Goal: Task Accomplishment & Management: Use online tool/utility

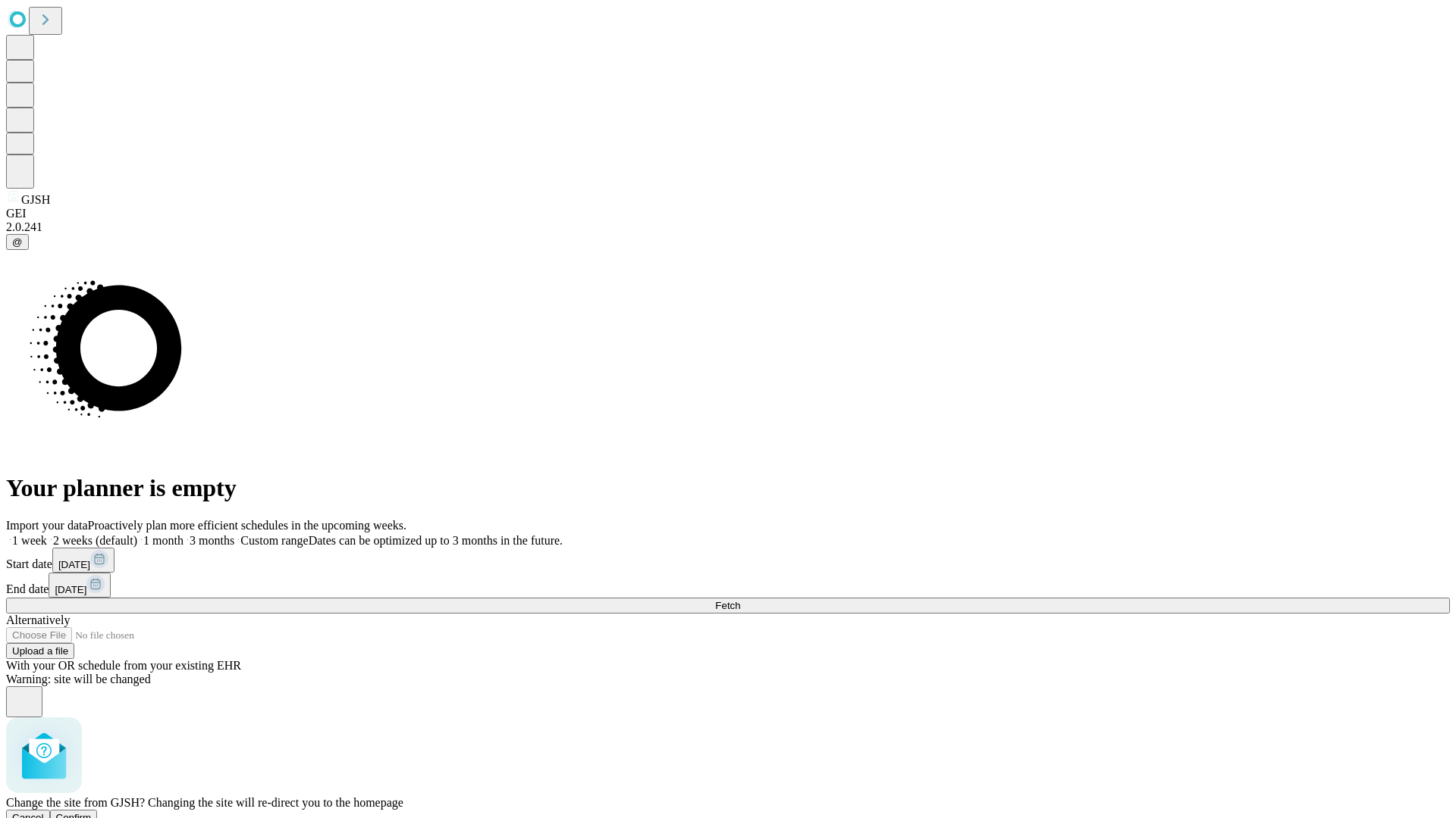
click at [92, 812] on span "Confirm" at bounding box center [74, 818] width 36 height 11
click at [47, 534] on label "1 week" at bounding box center [26, 541] width 41 height 13
click at [740, 600] on span "Fetch" at bounding box center [728, 606] width 25 height 11
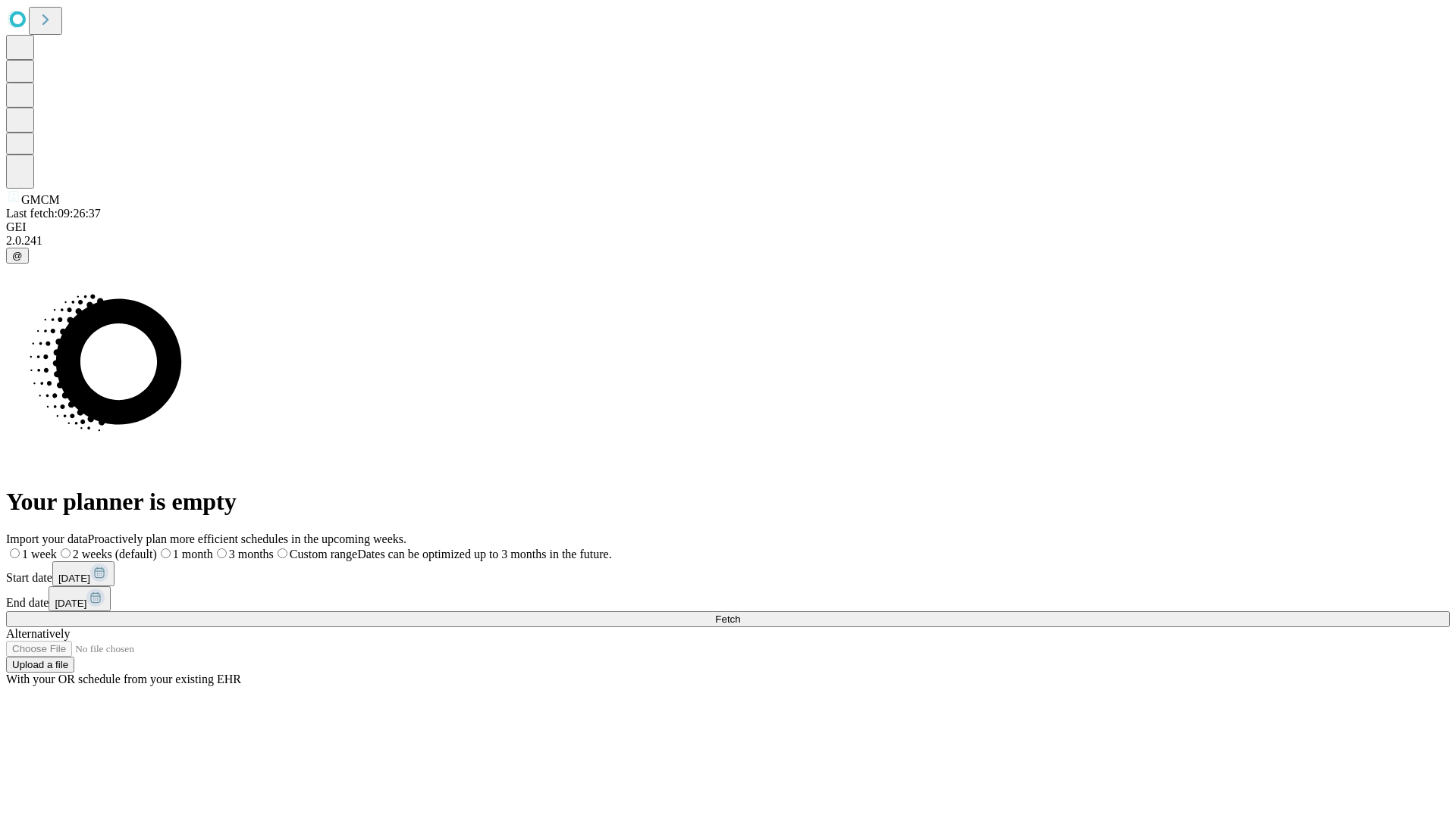
click at [57, 548] on label "1 week" at bounding box center [31, 554] width 51 height 13
click at [740, 614] on span "Fetch" at bounding box center [728, 620] width 25 height 11
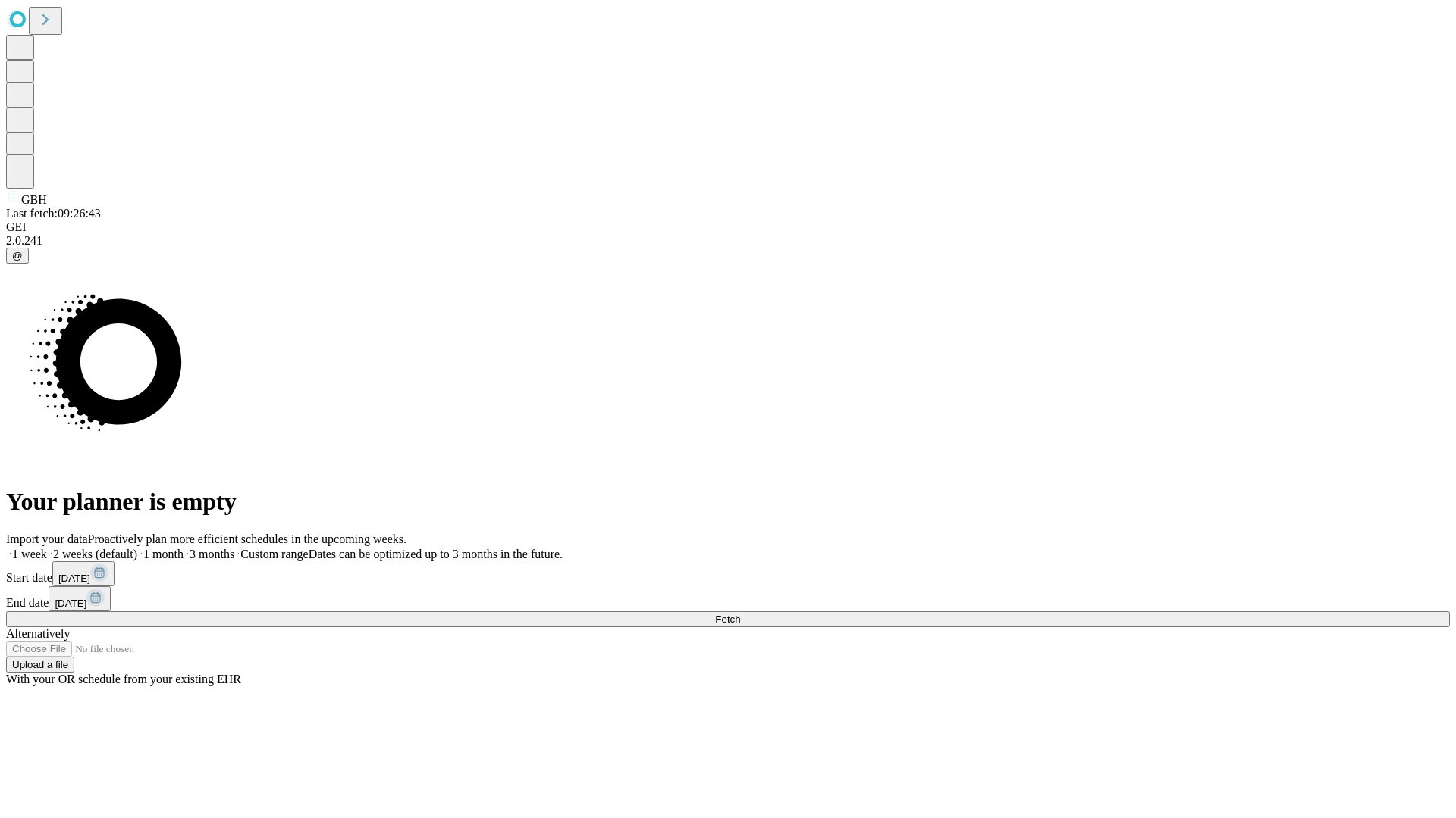
click at [47, 548] on label "1 week" at bounding box center [26, 554] width 41 height 13
click at [740, 614] on span "Fetch" at bounding box center [728, 620] width 25 height 11
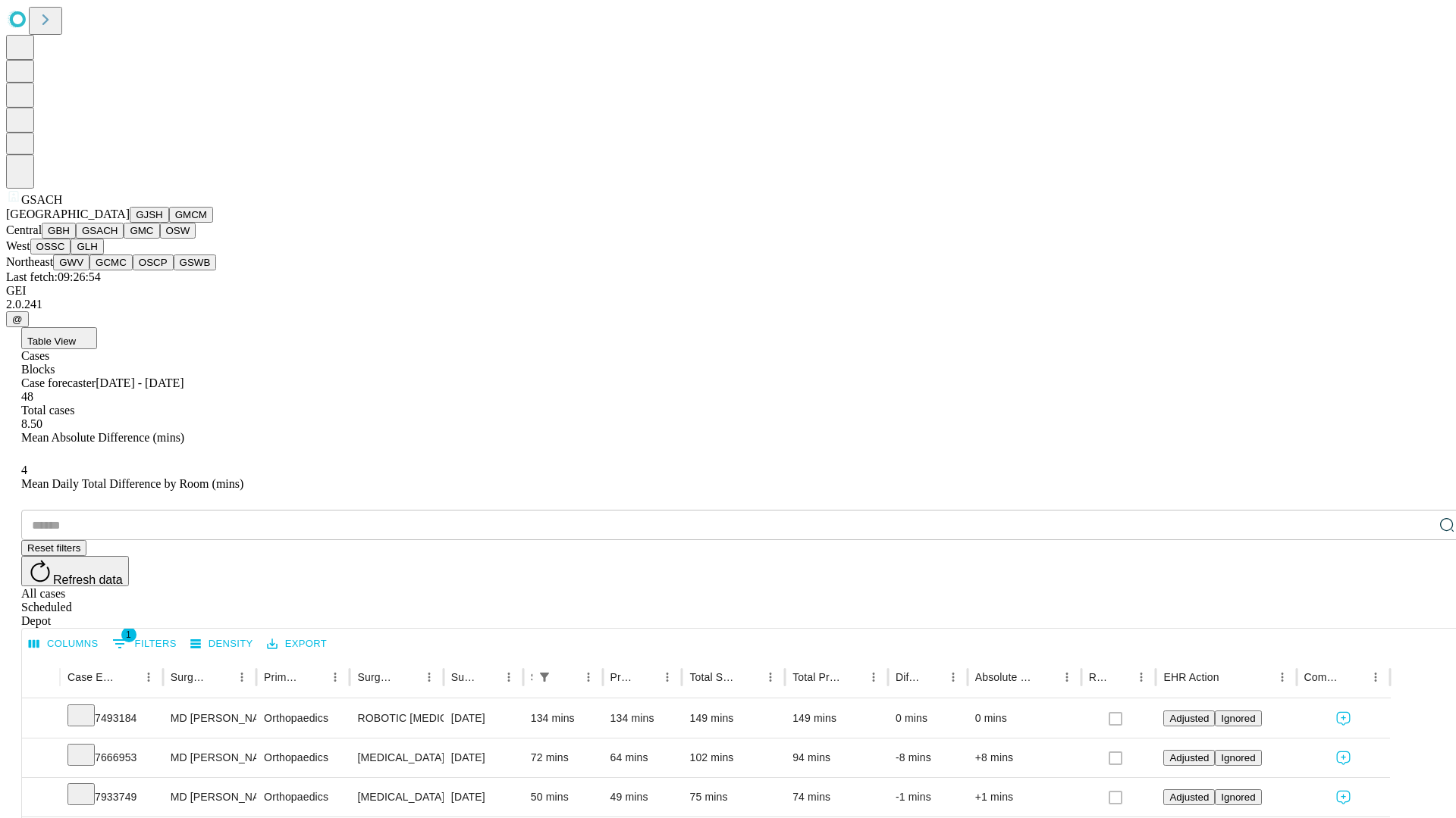
click at [124, 239] on button "GMC" at bounding box center [141, 230] width 36 height 16
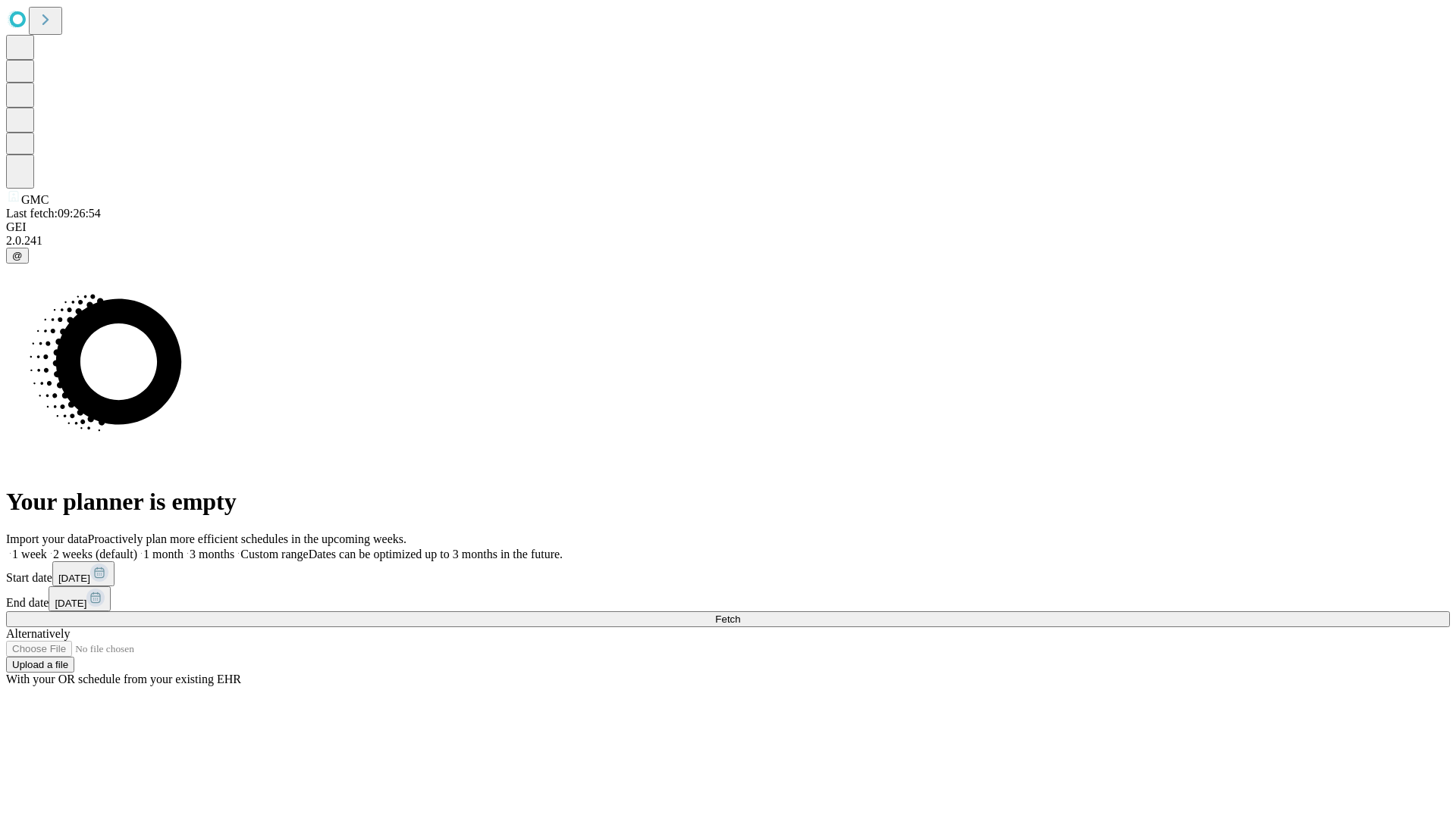
click at [47, 548] on label "1 week" at bounding box center [26, 554] width 41 height 13
click at [740, 614] on span "Fetch" at bounding box center [728, 620] width 25 height 11
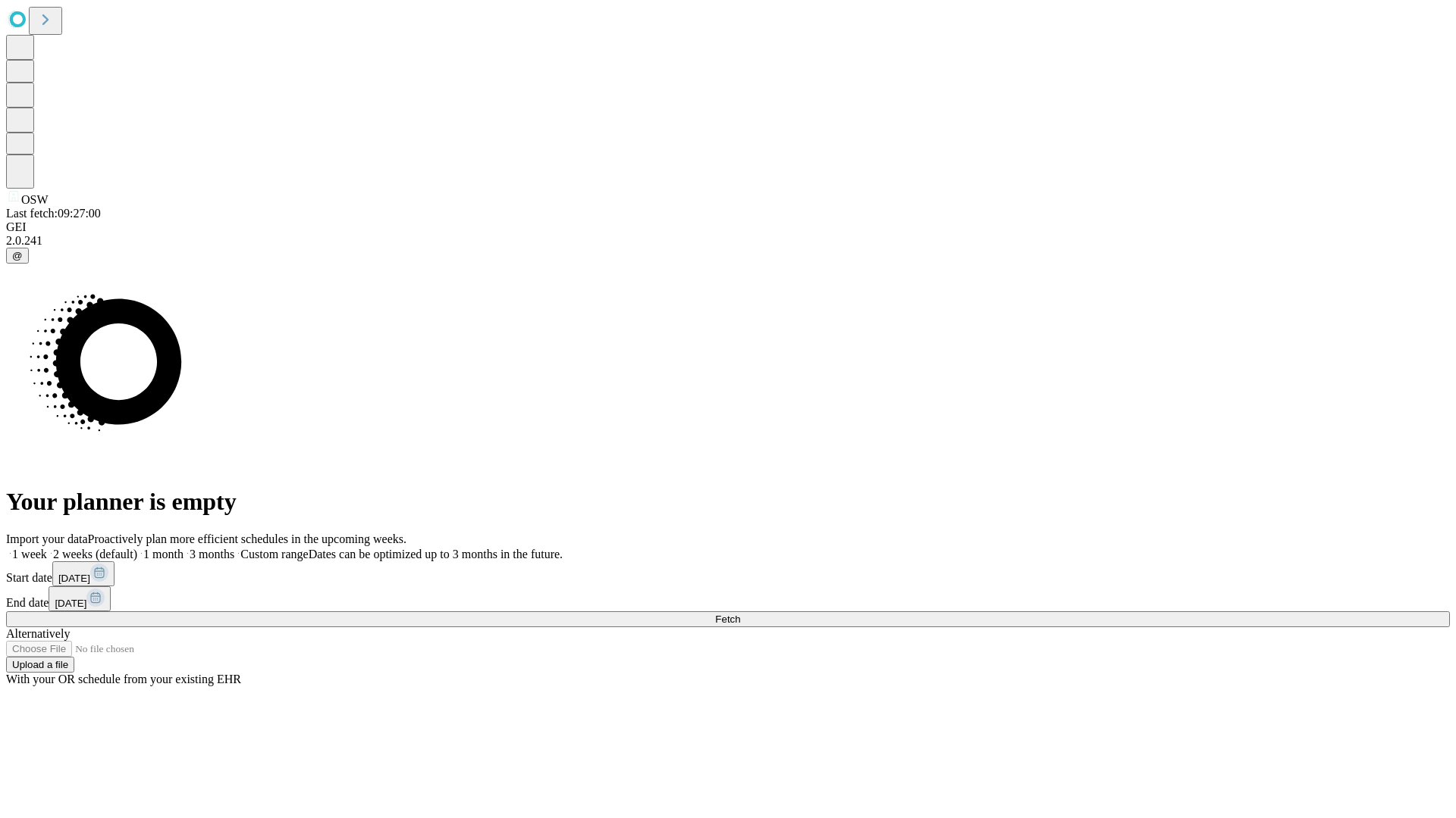
click at [47, 548] on label "1 week" at bounding box center [26, 554] width 41 height 13
click at [740, 614] on span "Fetch" at bounding box center [728, 620] width 25 height 11
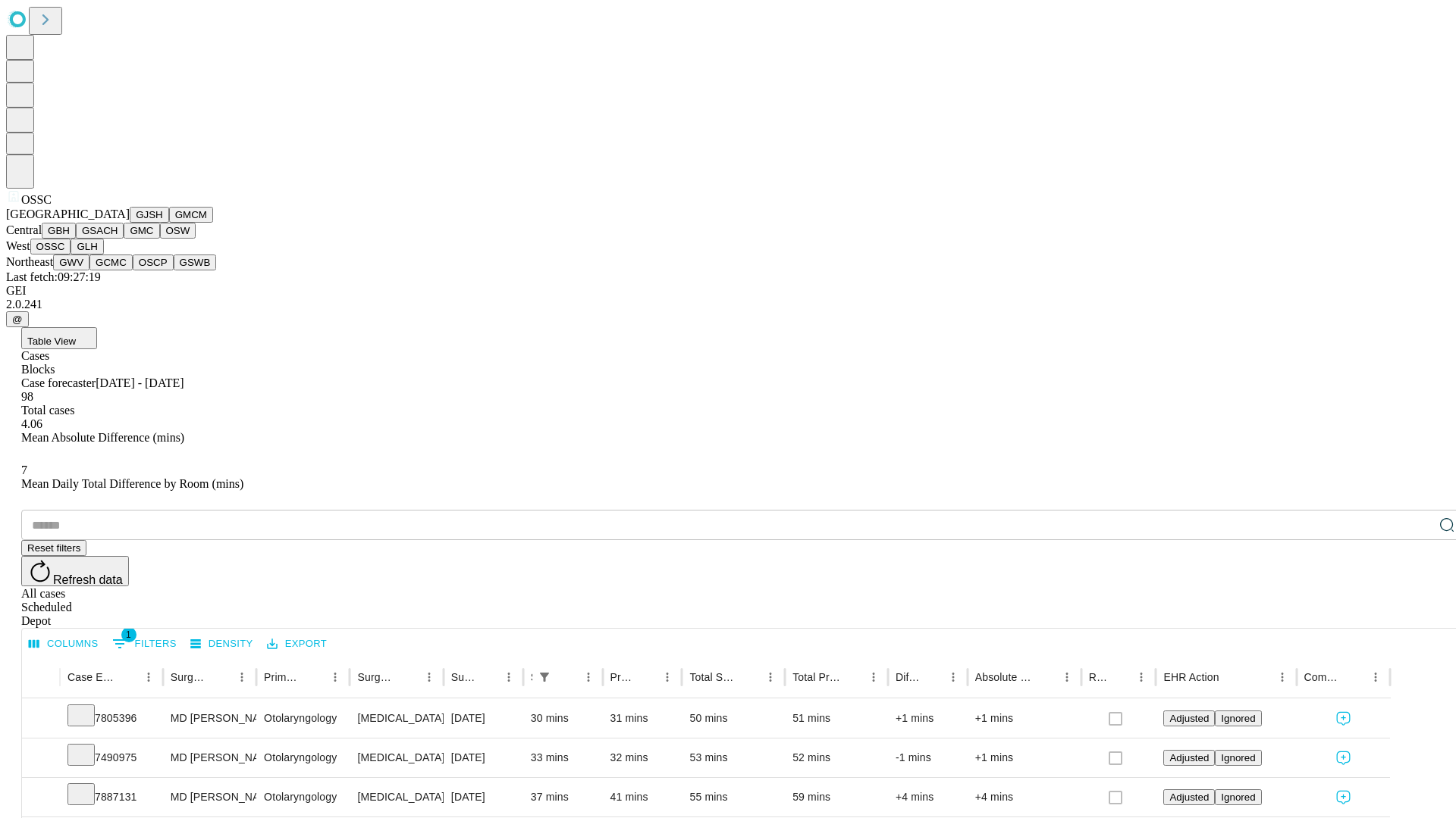
click at [103, 255] on button "GLH" at bounding box center [86, 246] width 33 height 16
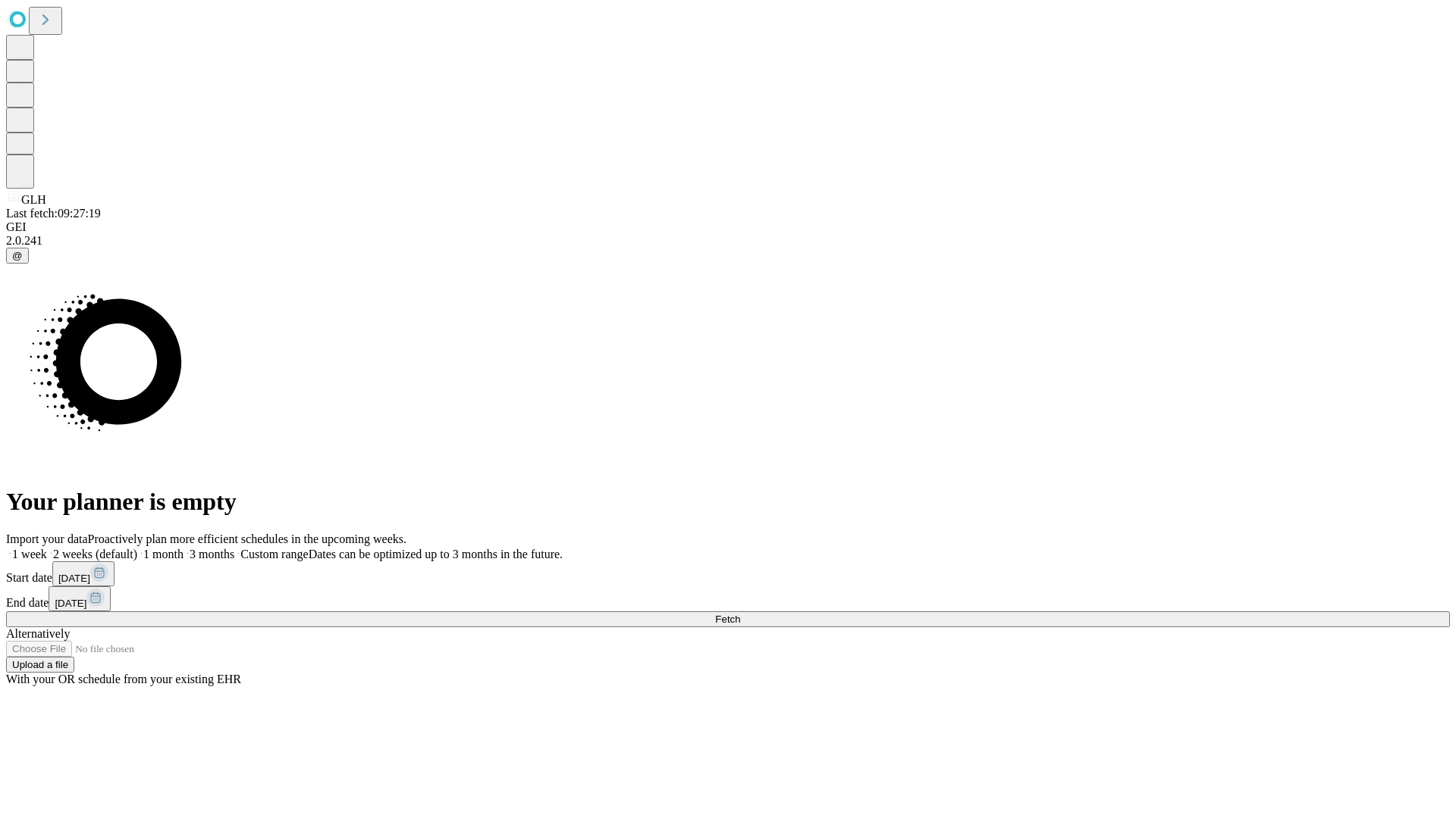
click at [47, 548] on label "1 week" at bounding box center [26, 554] width 41 height 13
click at [740, 614] on span "Fetch" at bounding box center [728, 620] width 25 height 11
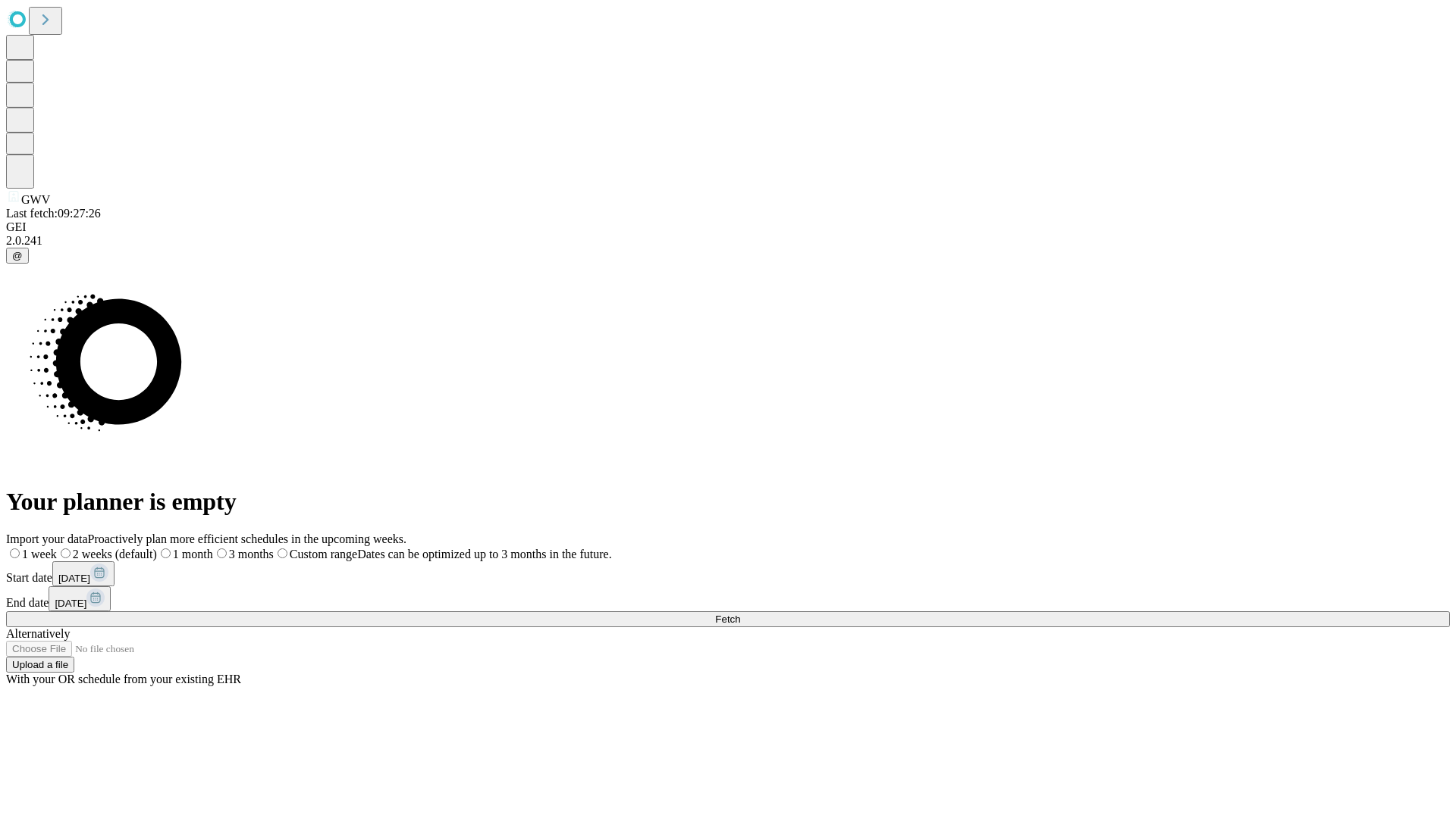
click at [57, 548] on label "1 week" at bounding box center [31, 554] width 51 height 13
click at [740, 614] on span "Fetch" at bounding box center [728, 620] width 25 height 11
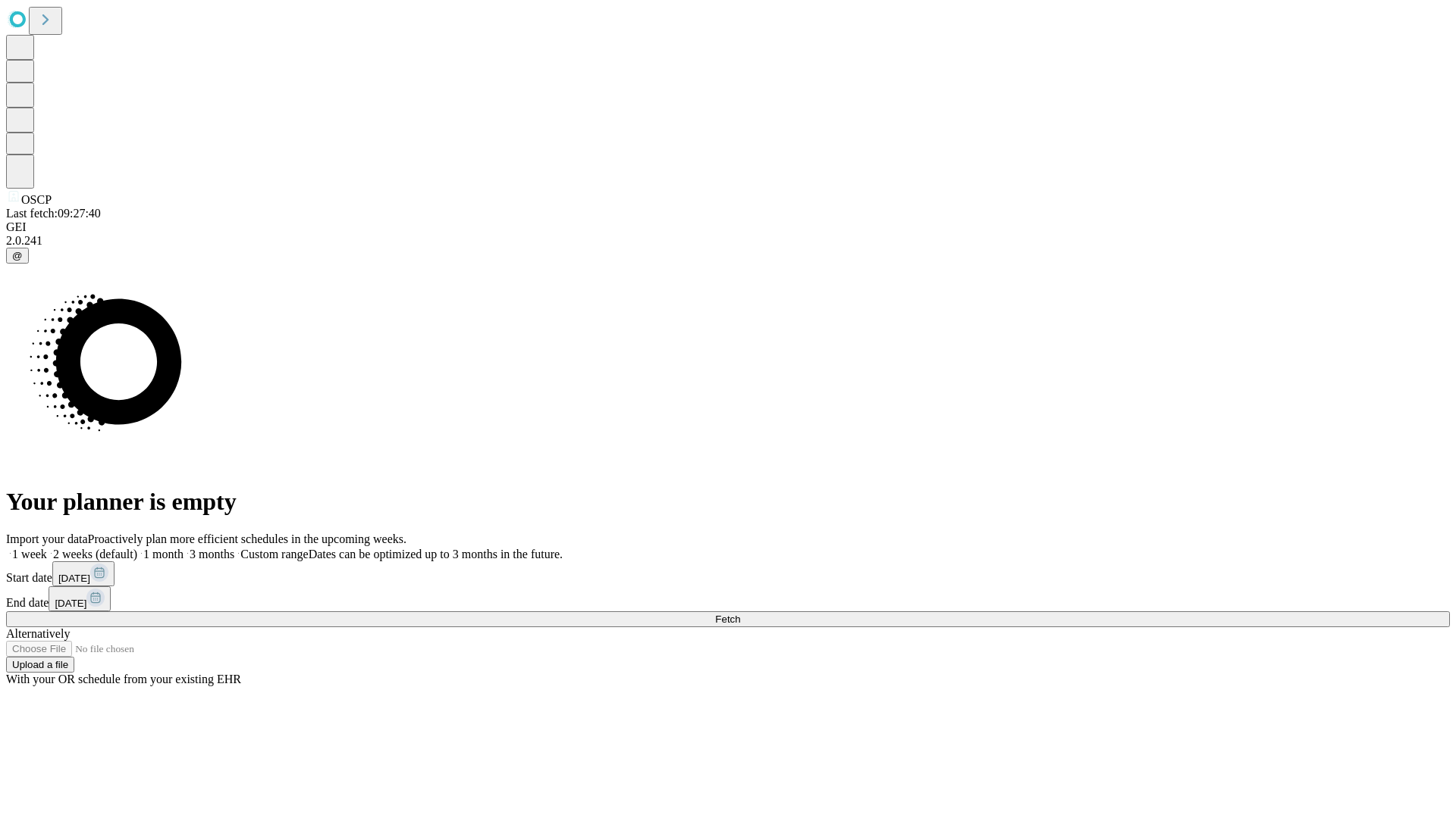
click at [47, 548] on label "1 week" at bounding box center [26, 554] width 41 height 13
click at [740, 614] on span "Fetch" at bounding box center [728, 620] width 25 height 11
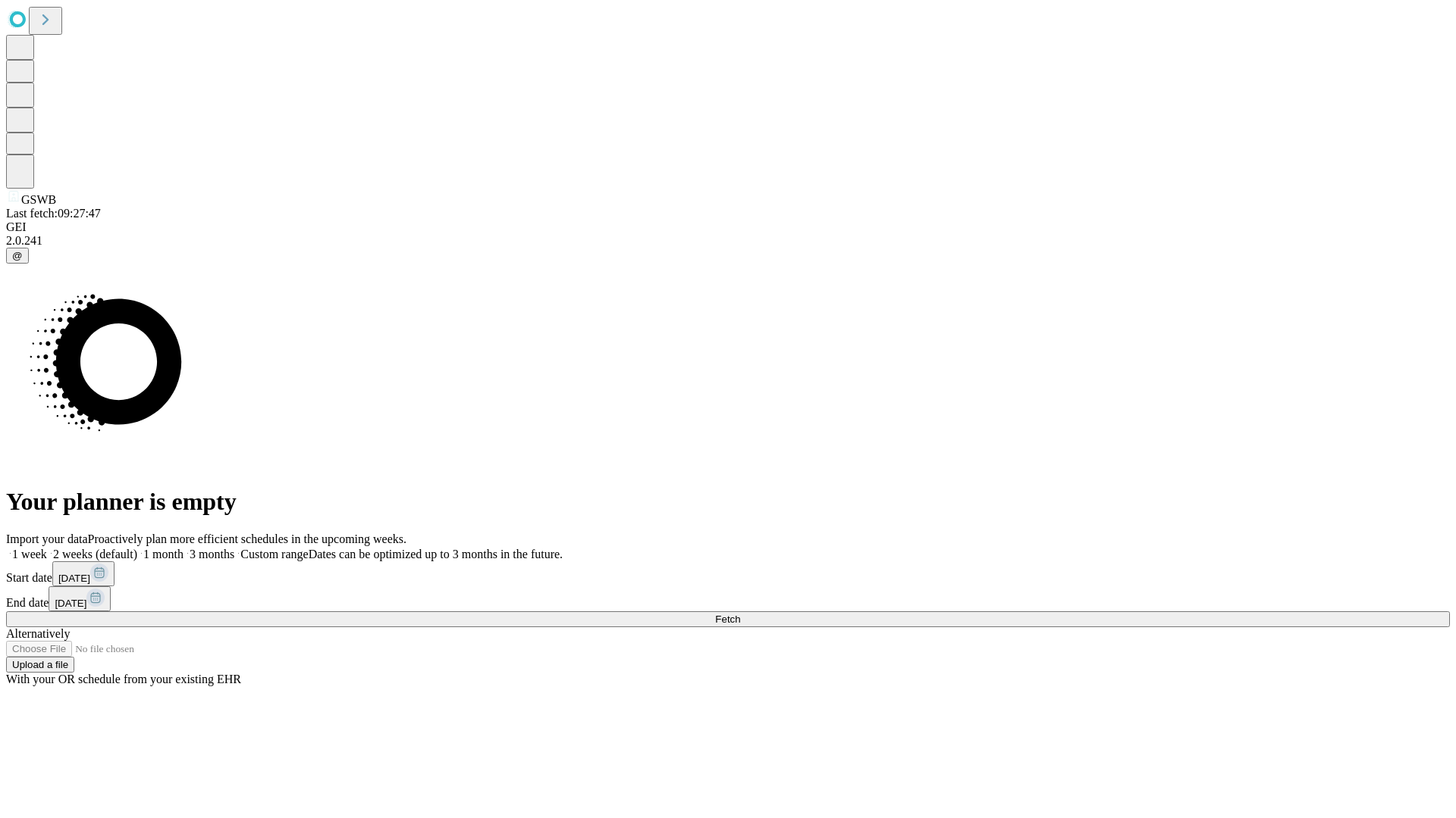
click at [47, 548] on label "1 week" at bounding box center [26, 554] width 41 height 13
click at [740, 614] on span "Fetch" at bounding box center [728, 620] width 25 height 11
